Goal: Transaction & Acquisition: Purchase product/service

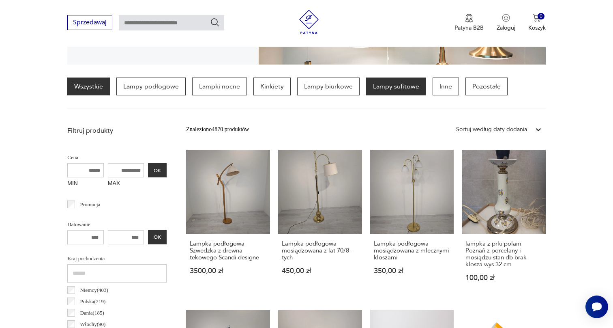
click at [408, 90] on p "Lampy sufitowe" at bounding box center [396, 86] width 60 height 18
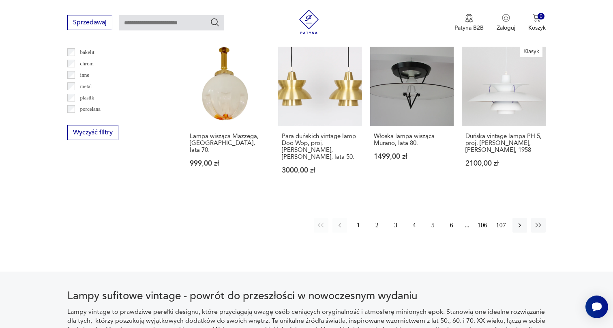
scroll to position [786, 0]
click at [376, 217] on button "2" at bounding box center [377, 224] width 15 height 15
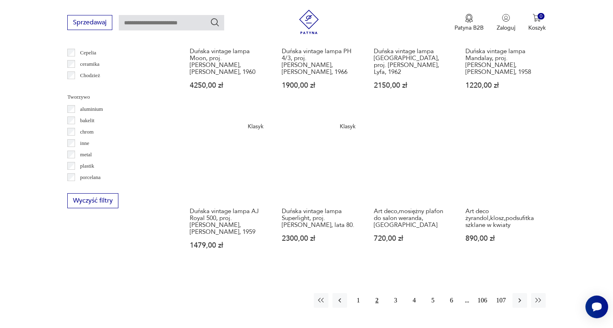
scroll to position [719, 0]
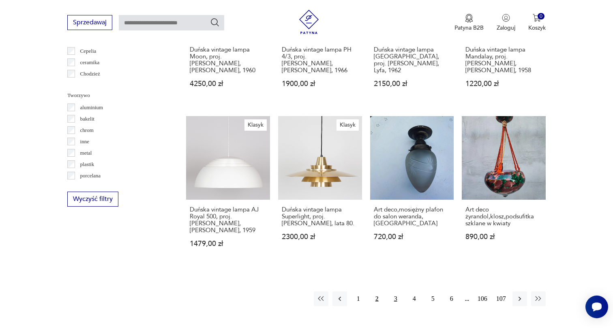
click at [394, 291] on button "3" at bounding box center [396, 298] width 15 height 15
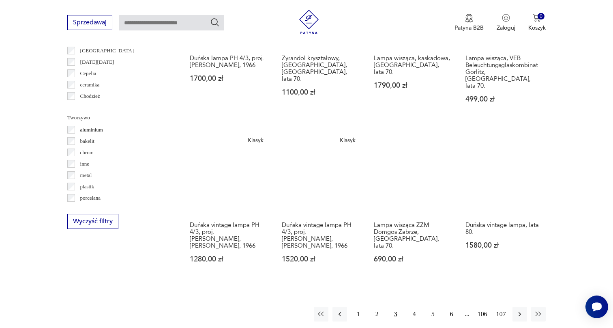
scroll to position [697, 0]
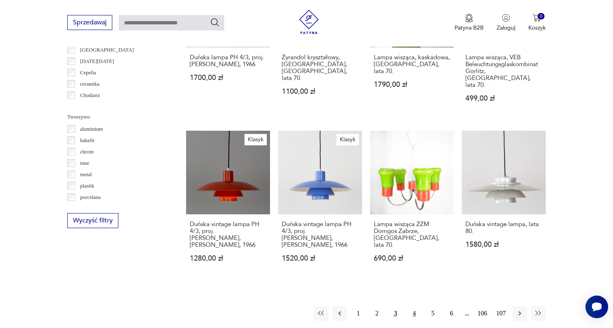
click at [414, 306] on button "4" at bounding box center [414, 313] width 15 height 15
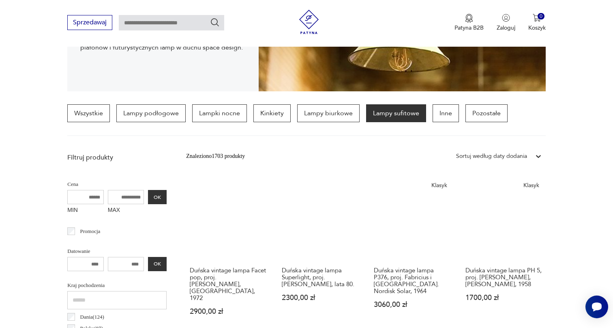
scroll to position [181, 0]
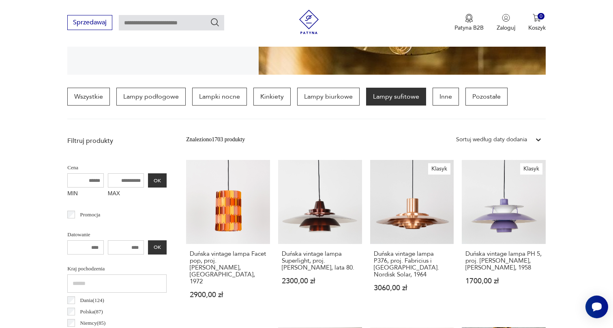
click at [171, 25] on input "text" at bounding box center [171, 22] width 105 height 15
type input "****"
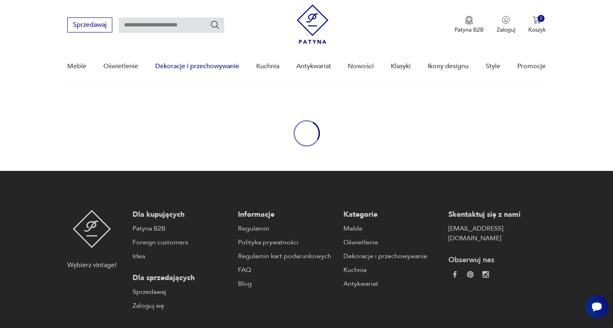
type input "****"
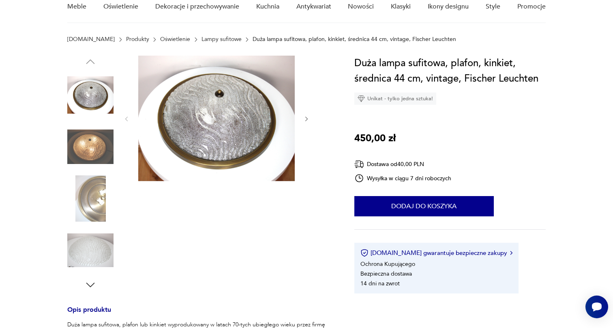
scroll to position [89, 0]
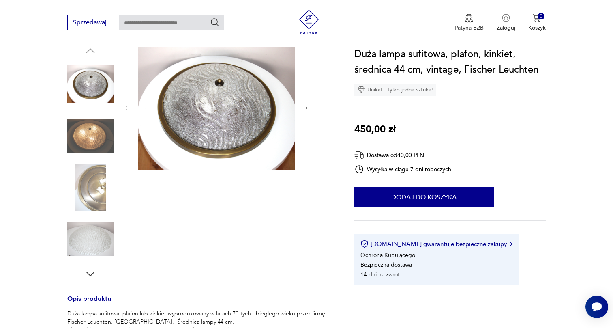
click at [100, 142] on img at bounding box center [90, 136] width 46 height 46
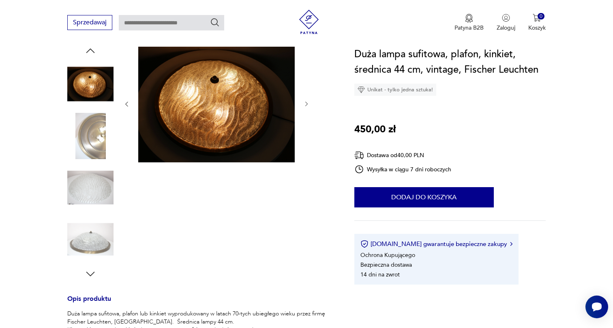
click at [98, 230] on img at bounding box center [90, 239] width 46 height 46
